Goal: Information Seeking & Learning: Learn about a topic

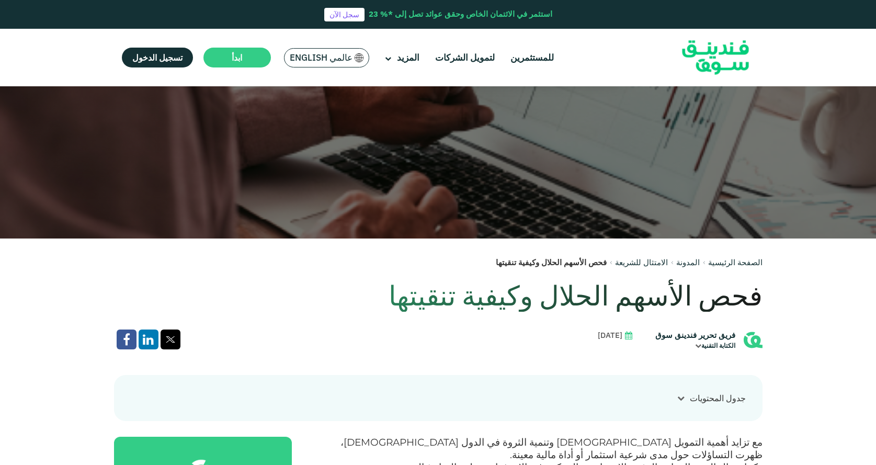
scroll to position [226, 0]
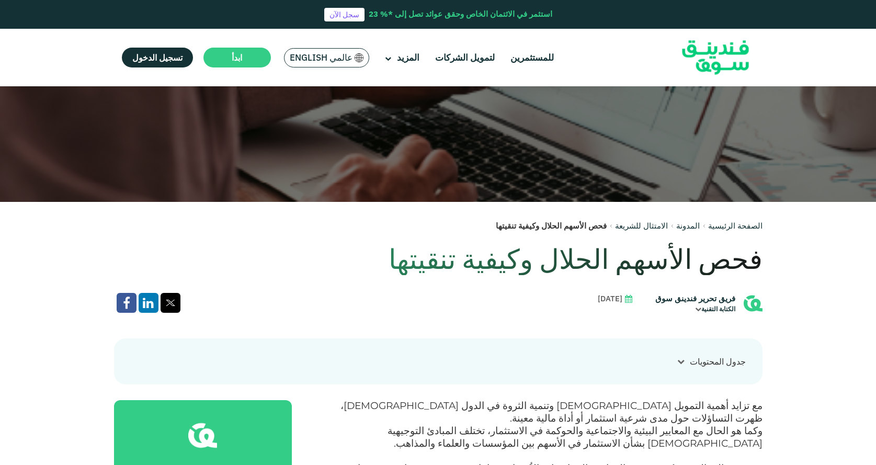
drag, startPoint x: 878, startPoint y: 12, endPoint x: 878, endPoint y: 60, distance: 48.1
click at [875, 60] on html "استثمر في الائتمان الخاص وحقق عوائد تصل إلى *% 23 سجل الآن للمستثمرين لتمويل ال…" at bounding box center [438, 6] width 876 height 465
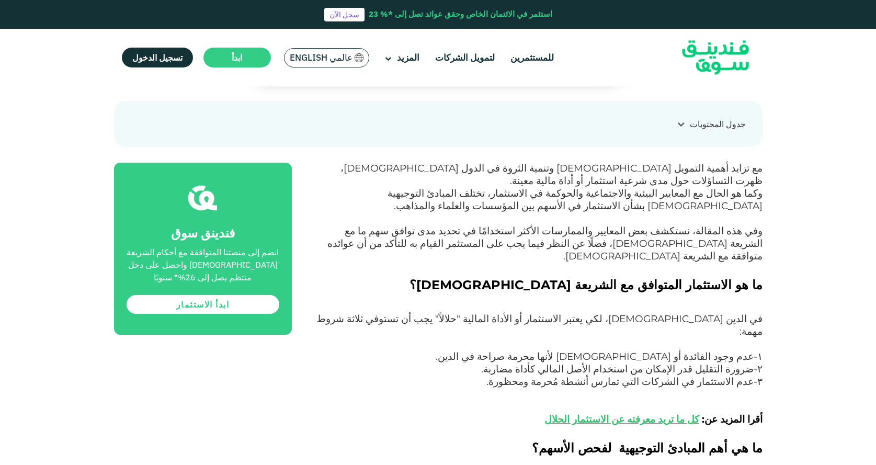
scroll to position [488, 0]
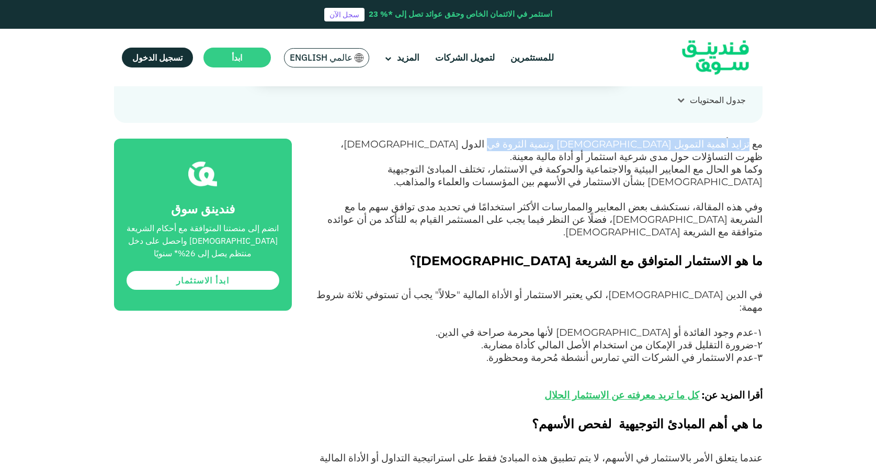
drag, startPoint x: 746, startPoint y: 144, endPoint x: 529, endPoint y: 147, distance: 217.5
click at [529, 147] on span "مع تزايد أهمية التمويل [DEMOGRAPHIC_DATA] وتنمية الثروة في الدول [DEMOGRAPHIC_D…" at bounding box center [551, 150] width 422 height 25
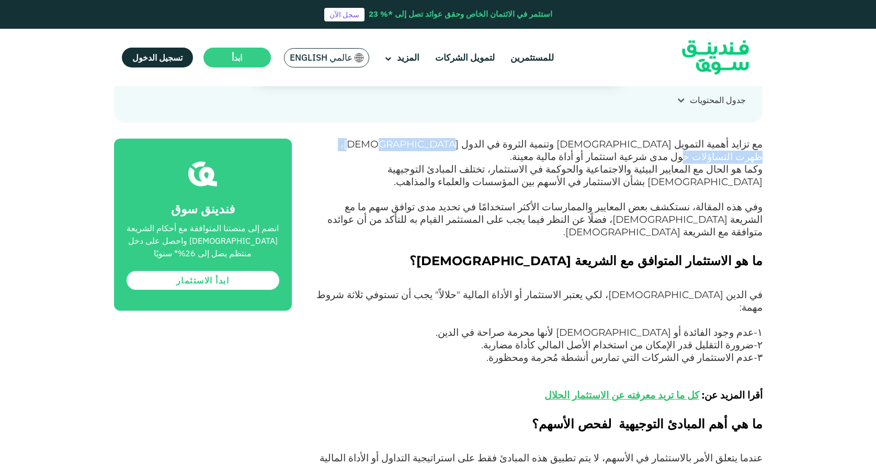
drag, startPoint x: 474, startPoint y: 149, endPoint x: 332, endPoint y: 148, distance: 141.7
click at [340, 148] on span "مع تزايد أهمية التمويل [DEMOGRAPHIC_DATA] وتنمية الثروة في الدول [DEMOGRAPHIC_D…" at bounding box center [551, 150] width 422 height 25
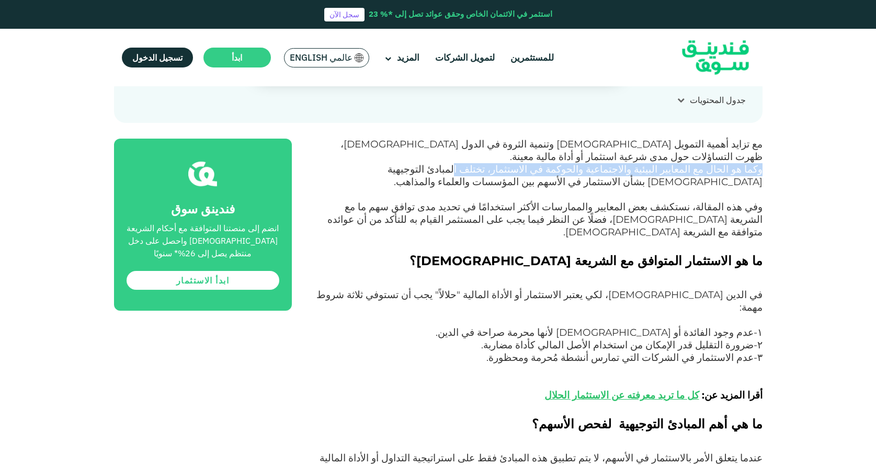
drag, startPoint x: 761, startPoint y: 174, endPoint x: 444, endPoint y: 175, distance: 317.3
click at [448, 175] on span "وكما هو الحال مع المعايير البيئية والاجتماعية والحوكمة في الاستثمار، تختلف المب…" at bounding box center [574, 175] width 375 height 25
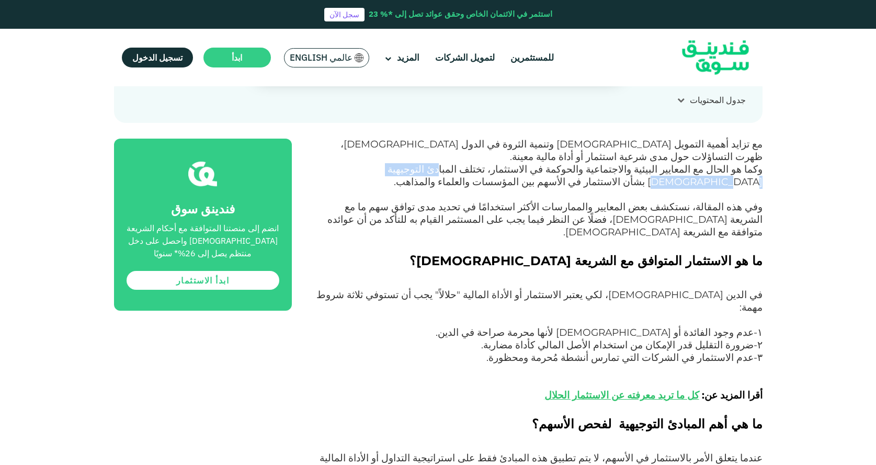
drag, startPoint x: 444, startPoint y: 175, endPoint x: 337, endPoint y: 174, distance: 106.7
click at [387, 174] on span "وكما هو الحال مع المعايير البيئية والاجتماعية والحوكمة في الاستثمار، تختلف المب…" at bounding box center [574, 175] width 375 height 25
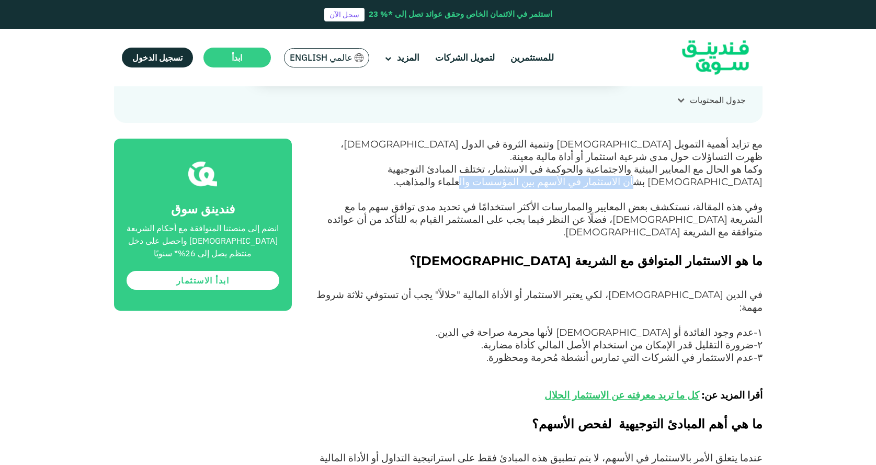
drag, startPoint x: 739, startPoint y: 181, endPoint x: 566, endPoint y: 180, distance: 172.5
click at [569, 181] on span "وكما هو الحال مع المعايير البيئية والاجتماعية والحوكمة في الاستثمار، تختلف المب…" at bounding box center [574, 175] width 375 height 25
click at [566, 180] on span "وكما هو الحال مع المعايير البيئية والاجتماعية والحوكمة في الاستثمار، تختلف المب…" at bounding box center [574, 175] width 375 height 25
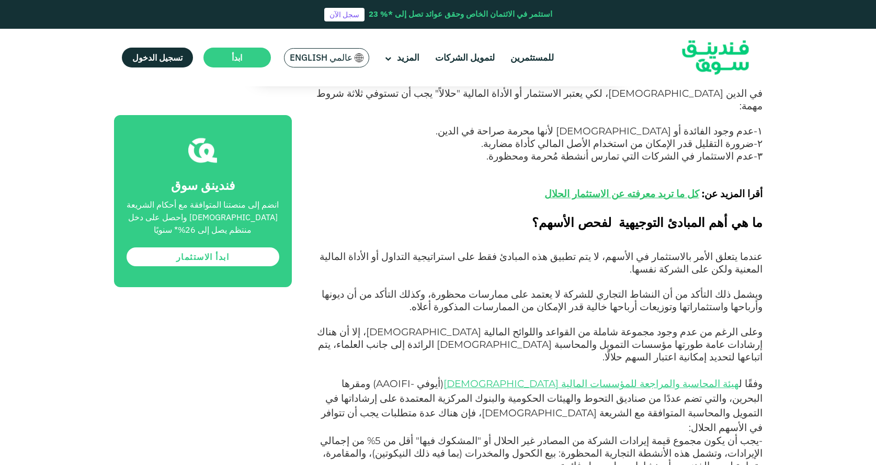
scroll to position [697, 0]
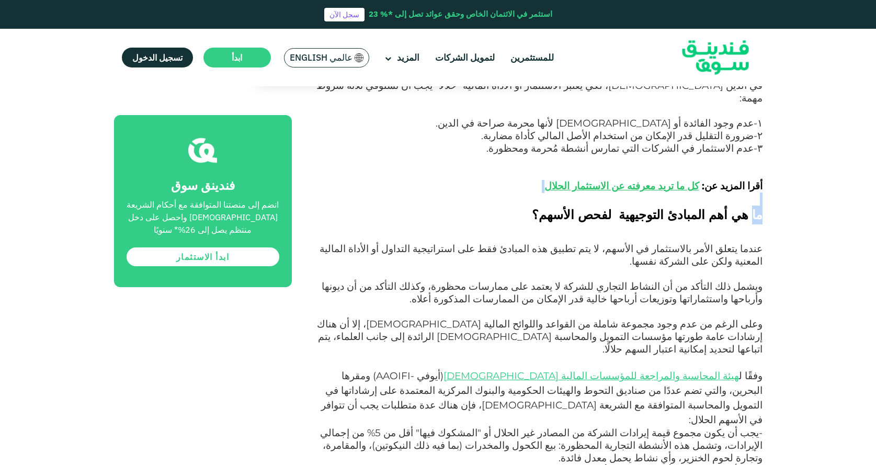
drag, startPoint x: 755, startPoint y: 191, endPoint x: 591, endPoint y: 180, distance: 164.5
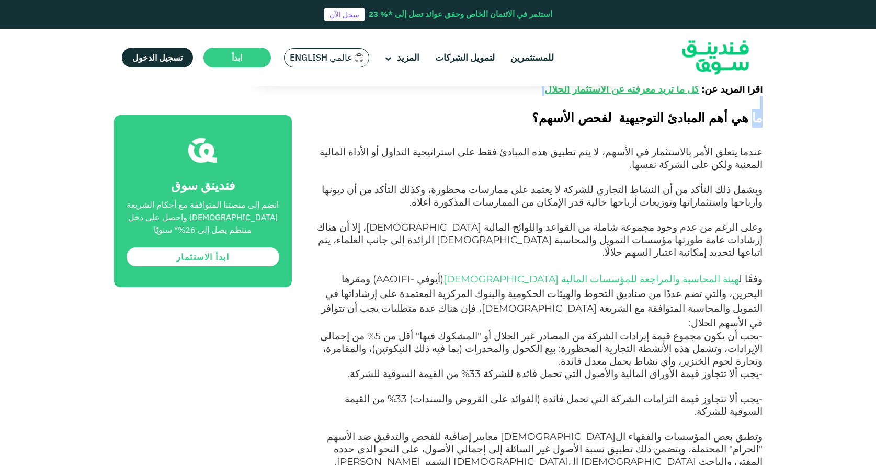
scroll to position [801, 0]
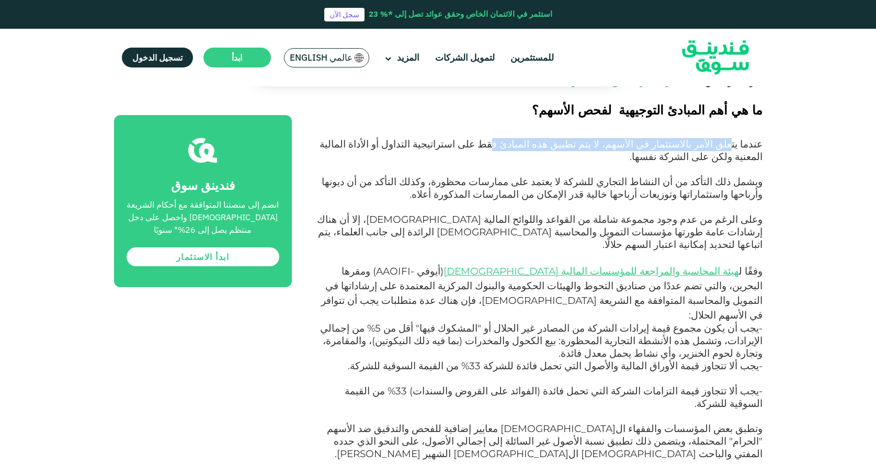
drag, startPoint x: 730, startPoint y: 122, endPoint x: 497, endPoint y: 122, distance: 233.2
click at [497, 138] on span "عندما يتعلق الأمر بالاستثمار في الأسهم، لا يتم تطبيق هذه المبادئ فقط على استرات…" at bounding box center [540, 150] width 443 height 25
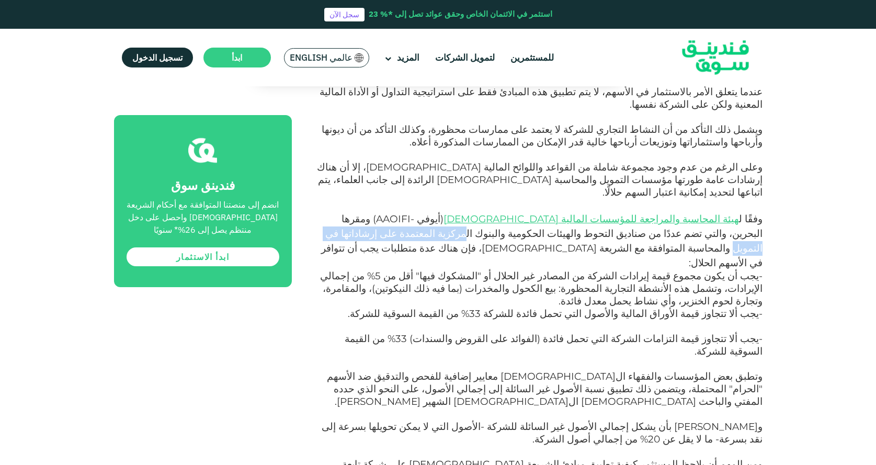
drag, startPoint x: 569, startPoint y: 196, endPoint x: 395, endPoint y: 198, distance: 174.6
click at [399, 213] on span ") ومقرها البحرين، والتي تضم عددًا من صناديق التحوط والهيئات الحكومية والبنوك ال…" at bounding box center [541, 241] width 441 height 56
click at [395, 213] on span ") ومقرها البحرين، والتي تضم عددًا من صناديق التحوط والهيئات الحكومية والبنوك ال…" at bounding box center [541, 241] width 441 height 56
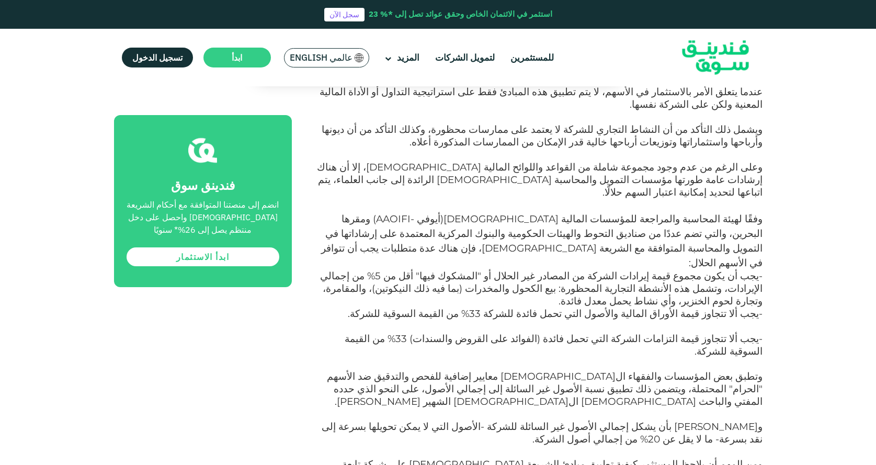
click at [574, 213] on span "هيئة المحاسبة والمراجعة للمؤسسات المالية [DEMOGRAPHIC_DATA]" at bounding box center [590, 219] width 295 height 12
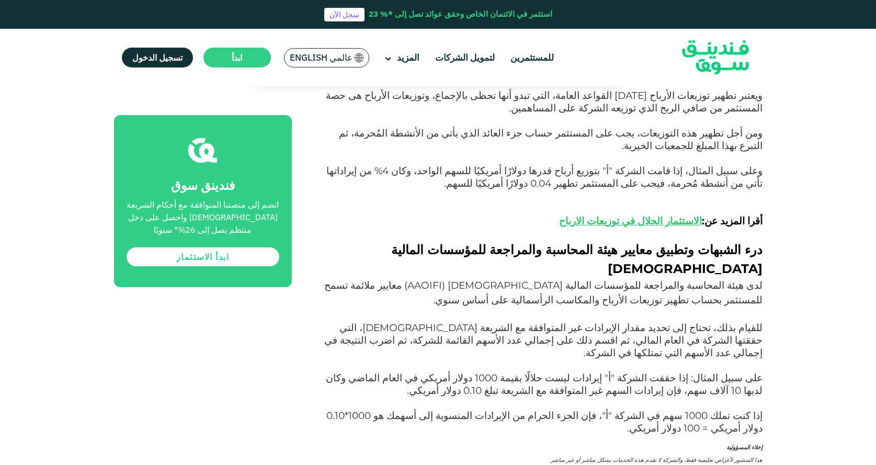
scroll to position [1690, 0]
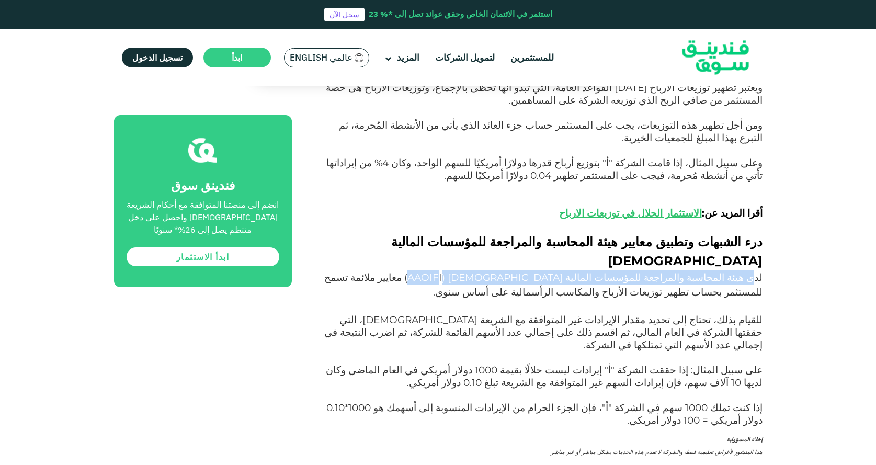
drag, startPoint x: 751, startPoint y: 171, endPoint x: 523, endPoint y: 171, distance: 227.4
click at [523, 271] on span "لدى هيئة المحاسبة والمراجعة للمؤسسات المالية [DEMOGRAPHIC_DATA] ( AAOIFI ) معاي…" at bounding box center [543, 284] width 438 height 27
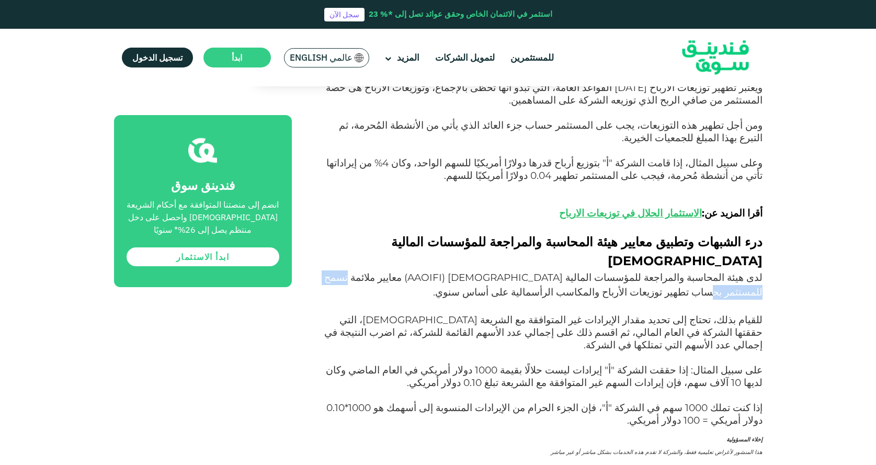
drag, startPoint x: 412, startPoint y: 171, endPoint x: 362, endPoint y: 171, distance: 50.2
click at [362, 271] on span ") معايير ملائمة تسمح للمستثمر بحساب تطهير توزيعات الأرباح والمكاسب الرأسمالية ع…" at bounding box center [543, 284] width 438 height 27
click at [361, 271] on span ") معايير ملائمة تسمح للمستثمر بحساب تطهير توزيعات الأرباح والمكاسب الرأسمالية ع…" at bounding box center [543, 284] width 438 height 27
drag, startPoint x: 452, startPoint y: 170, endPoint x: 368, endPoint y: 167, distance: 84.7
click at [368, 271] on span ") معايير ملائمة تسمح للمستثمر بحساب تطهير توزيعات الأرباح والمكاسب الرأسمالية ع…" at bounding box center [543, 284] width 438 height 27
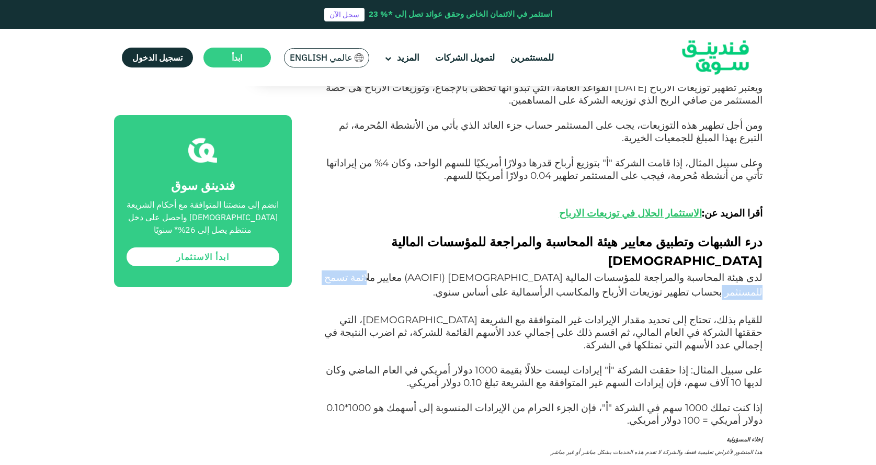
click at [368, 271] on span ") معايير ملائمة تسمح للمستثمر بحساب تطهير توزيعات الأرباح والمكاسب الرأسمالية ع…" at bounding box center [543, 284] width 438 height 27
drag, startPoint x: 746, startPoint y: 187, endPoint x: 542, endPoint y: 180, distance: 204.0
click at [542, 271] on span ") معايير ملائمة تسمح للمستثمر بحساب تطهير توزيعات الأرباح والمكاسب الرأسمالية ع…" at bounding box center [543, 284] width 438 height 27
drag, startPoint x: 758, startPoint y: 259, endPoint x: 731, endPoint y: 259, distance: 27.2
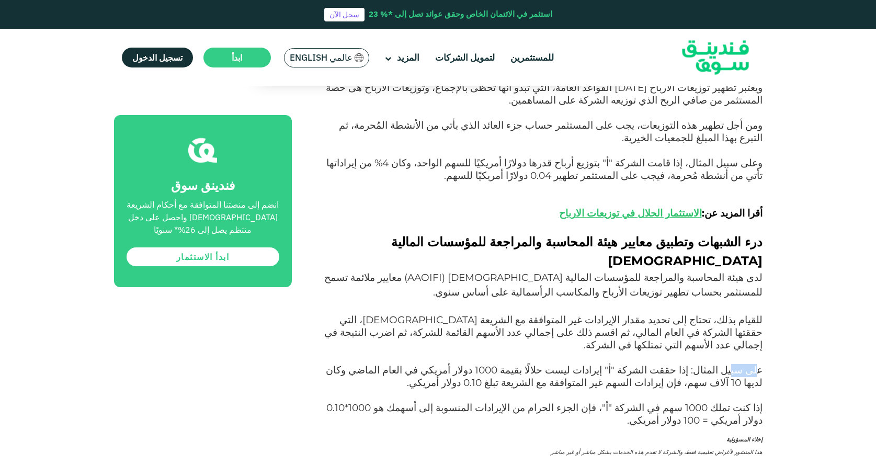
click at [731, 364] on span "على سبيل المثال: إذا حققت الشركة "أ" إيرادات ليست حلالًا بقيمة 1000 دولار أمريك…" at bounding box center [544, 376] width 437 height 25
drag, startPoint x: 669, startPoint y: 259, endPoint x: 644, endPoint y: 259, distance: 24.6
click at [644, 364] on span "على سبيل المثال: إذا حققت الشركة "أ" إيرادات ليست حلالًا بقيمة 1000 دولار أمريك…" at bounding box center [544, 376] width 437 height 25
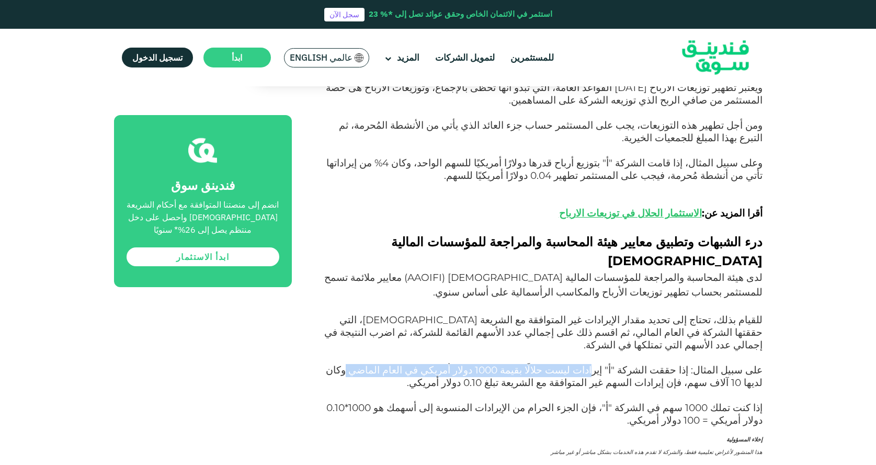
drag, startPoint x: 602, startPoint y: 263, endPoint x: 359, endPoint y: 260, distance: 243.1
click at [359, 364] on span "على سبيل المثال: إذا حققت الشركة "أ" إيرادات ليست حلالًا بقيمة 1000 دولار أمريك…" at bounding box center [544, 376] width 437 height 25
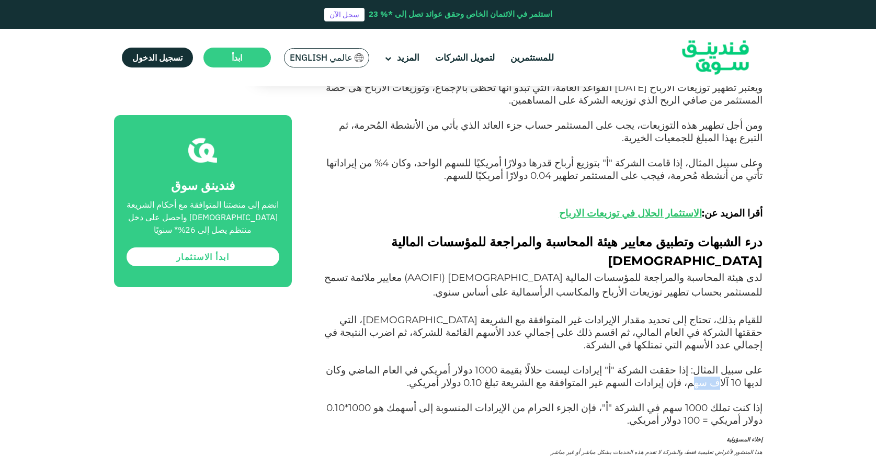
drag, startPoint x: 725, startPoint y: 278, endPoint x: 717, endPoint y: 278, distance: 7.8
click at [717, 364] on span "على سبيل المثال: إذا حققت الشركة "أ" إيرادات ليست حلالًا بقيمة 1000 دولار أمريك…" at bounding box center [544, 376] width 437 height 25
drag, startPoint x: 682, startPoint y: 276, endPoint x: 448, endPoint y: 273, distance: 234.2
click at [448, 364] on span "على سبيل المثال: إذا حققت الشركة "أ" إيرادات ليست حلالًا بقيمة 1000 دولار أمريك…" at bounding box center [544, 376] width 437 height 25
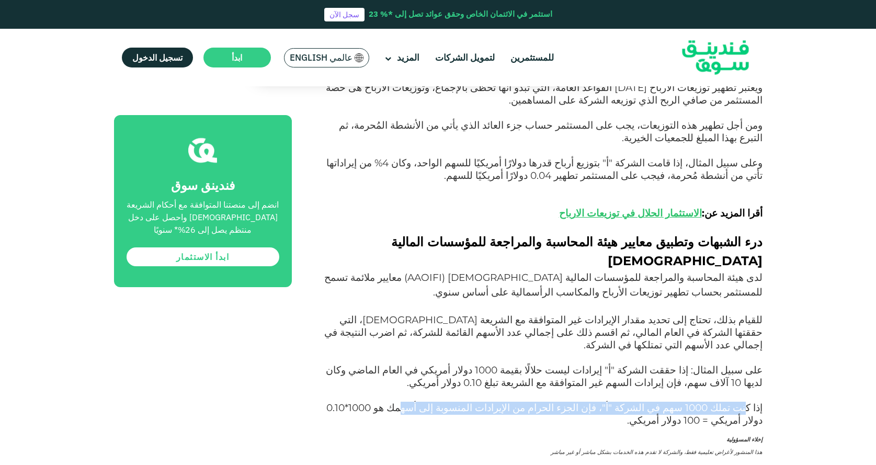
drag, startPoint x: 746, startPoint y: 297, endPoint x: 417, endPoint y: 300, distance: 328.3
click at [417, 402] on span "إذا كنت تملك 1000 سهم في الشركة "أ"، فإن الجزء الحرام من الإيرادات المنسوبة إلى…" at bounding box center [544, 414] width 436 height 25
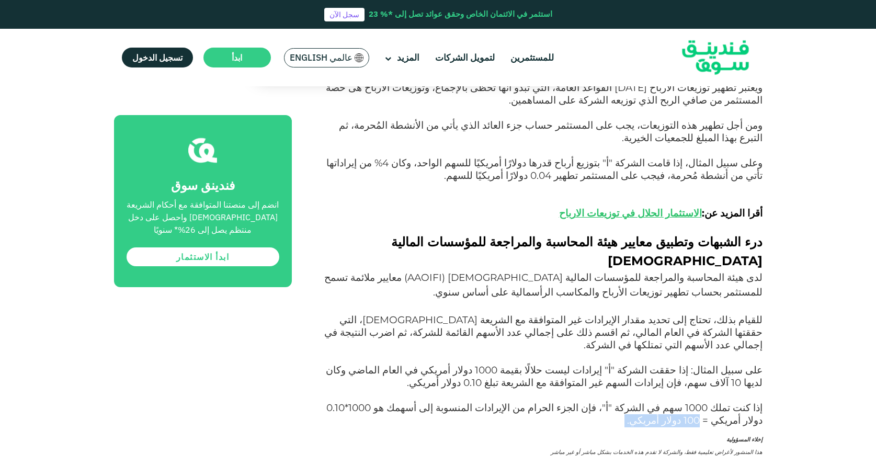
drag, startPoint x: 719, startPoint y: 310, endPoint x: 641, endPoint y: 314, distance: 77.5
click at [641, 402] on p "إذا كنت تملك 1000 سهم في الشركة "أ"، فإن الجزء الحرام من الإيرادات المنسوبة إلى…" at bounding box center [538, 414] width 447 height 25
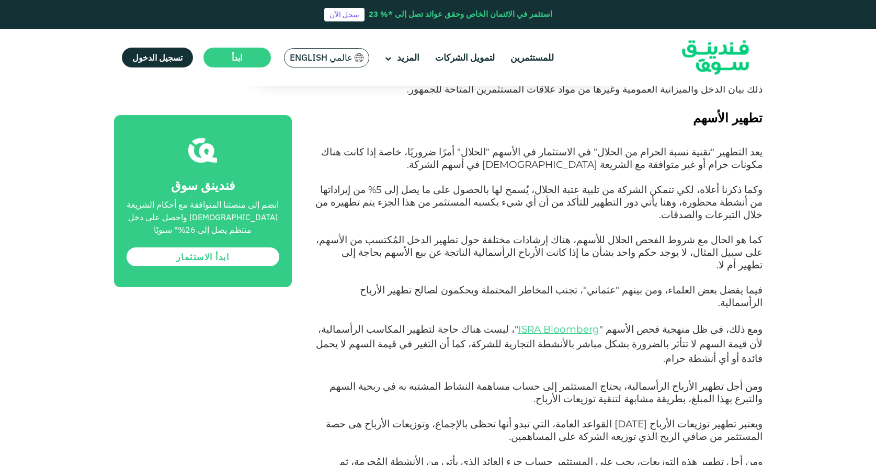
scroll to position [1327, 0]
